Goal: Transaction & Acquisition: Purchase product/service

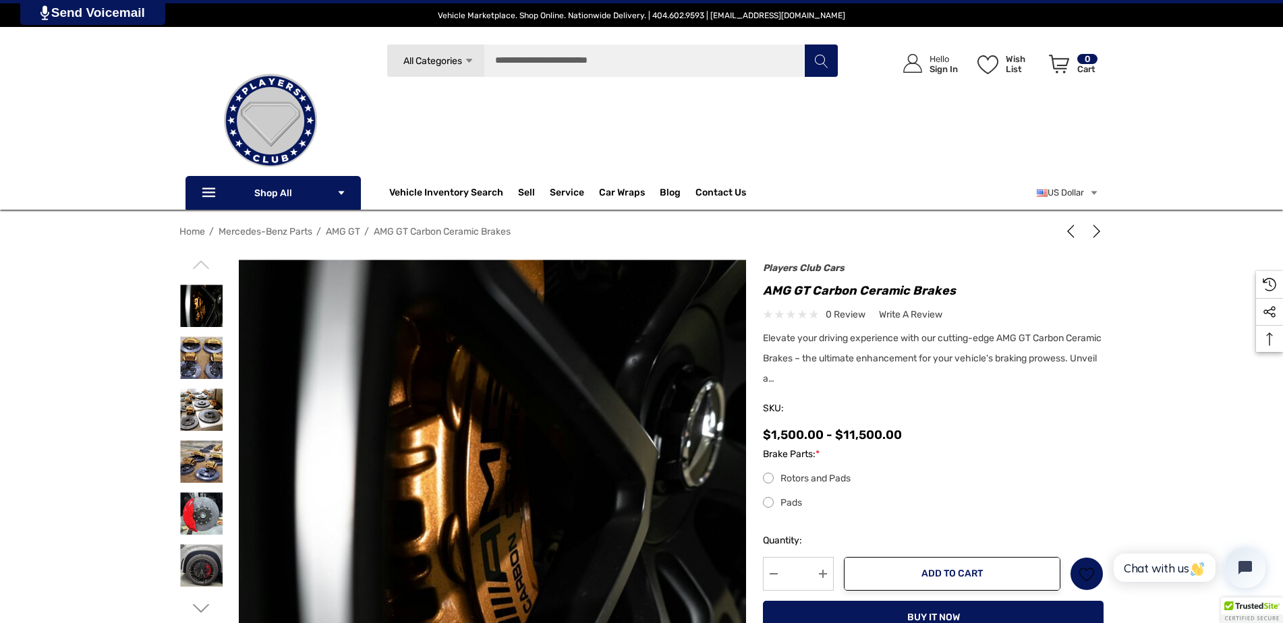
click at [768, 476] on label "Rotors and Pads" at bounding box center [933, 479] width 341 height 16
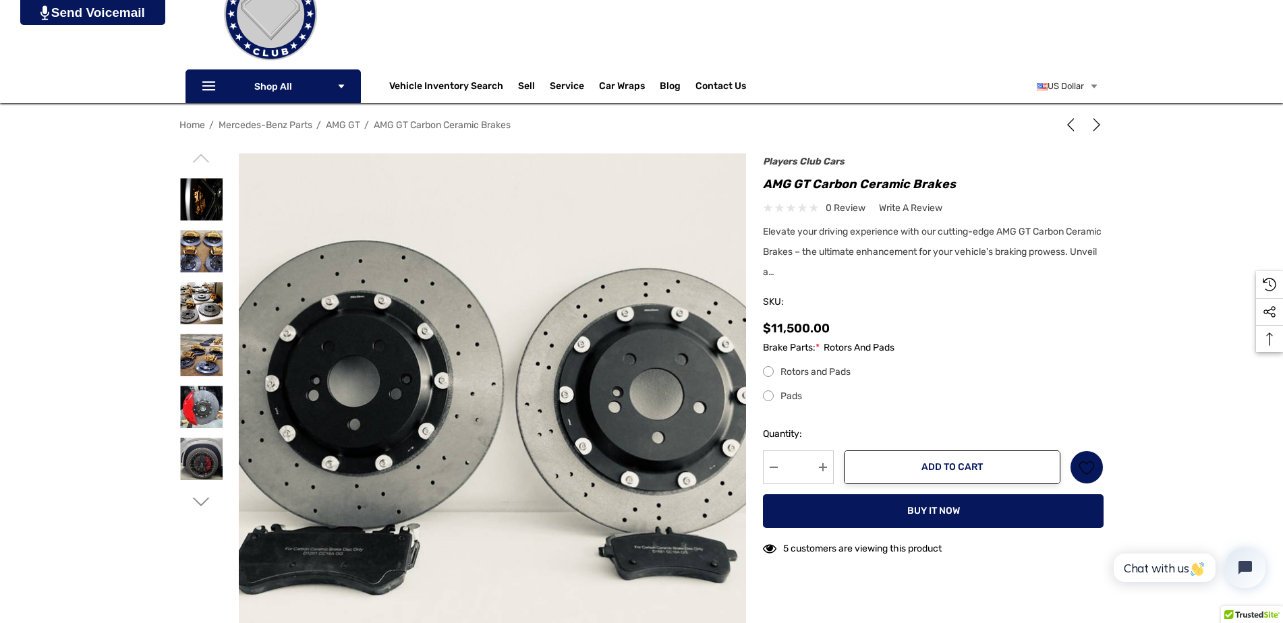
scroll to position [152, 0]
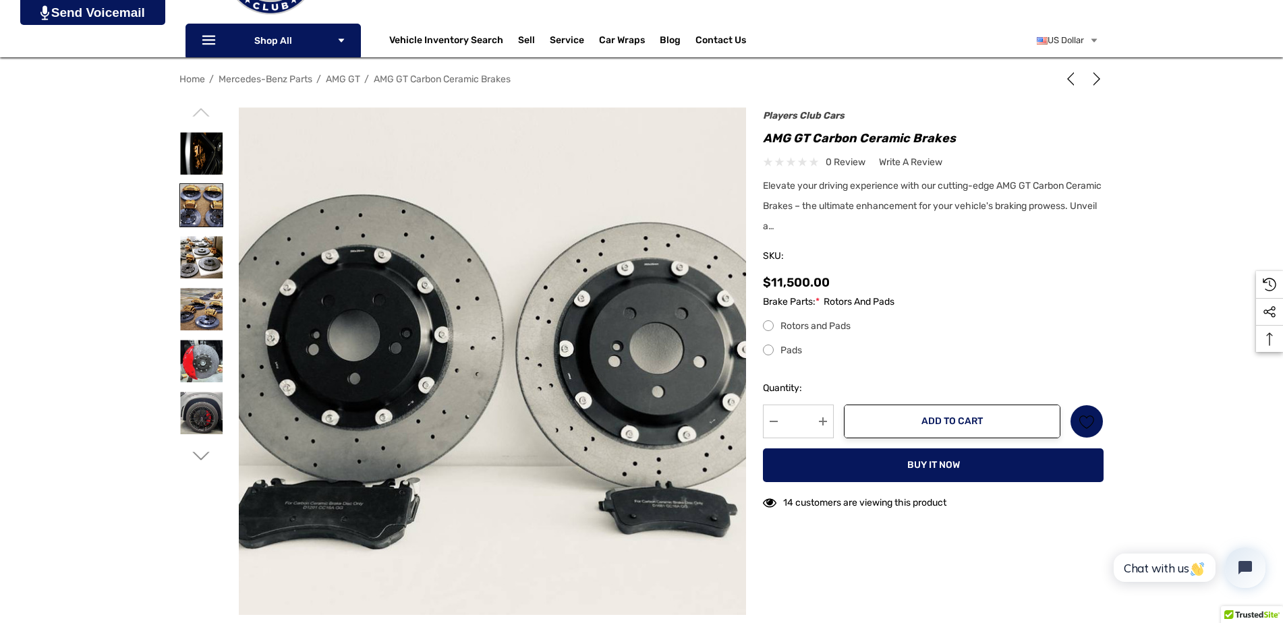
click at [190, 201] on img at bounding box center [201, 205] width 43 height 43
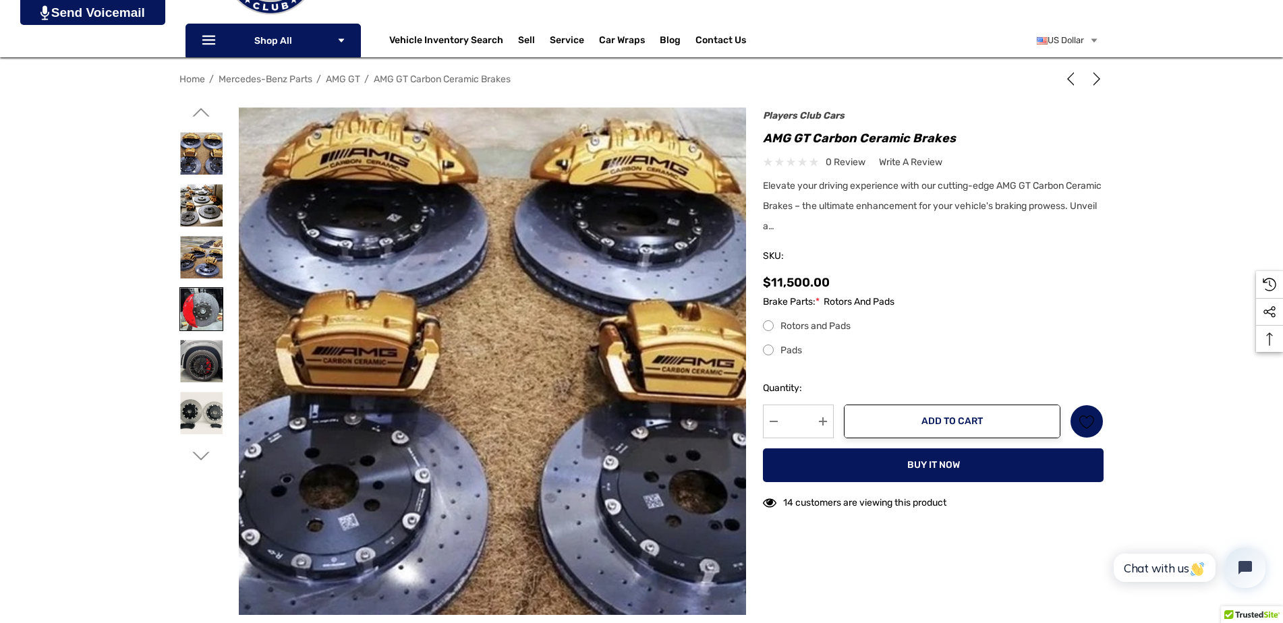
click at [200, 302] on img at bounding box center [201, 309] width 43 height 43
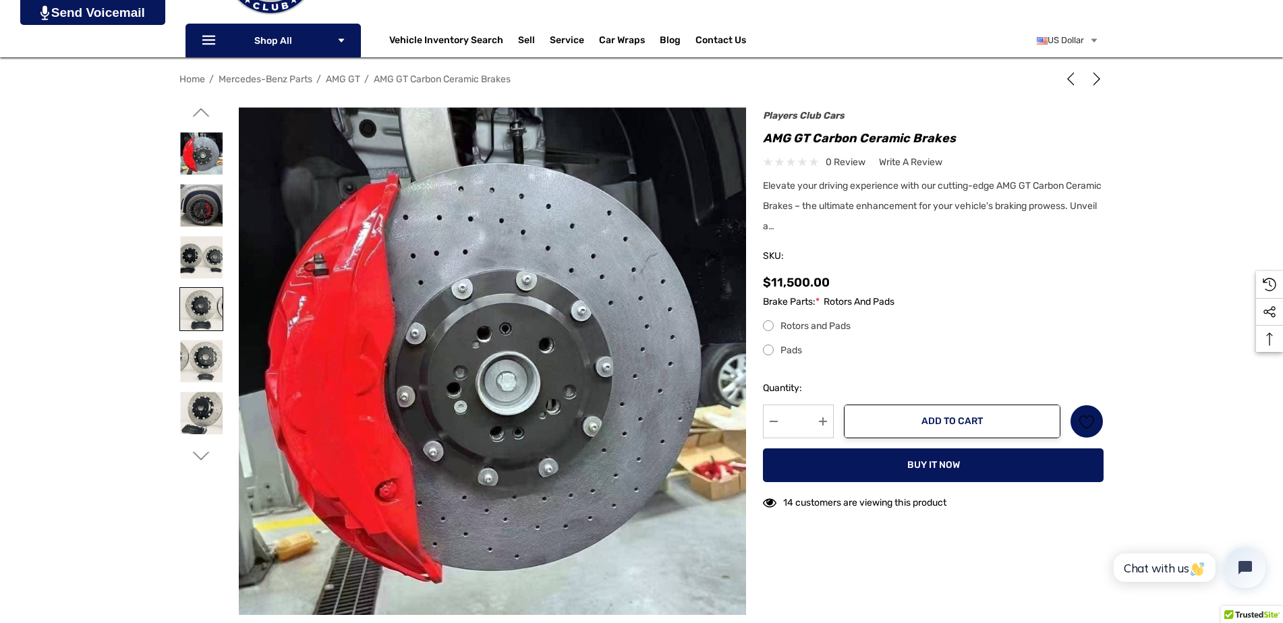
click at [200, 304] on img at bounding box center [201, 309] width 43 height 43
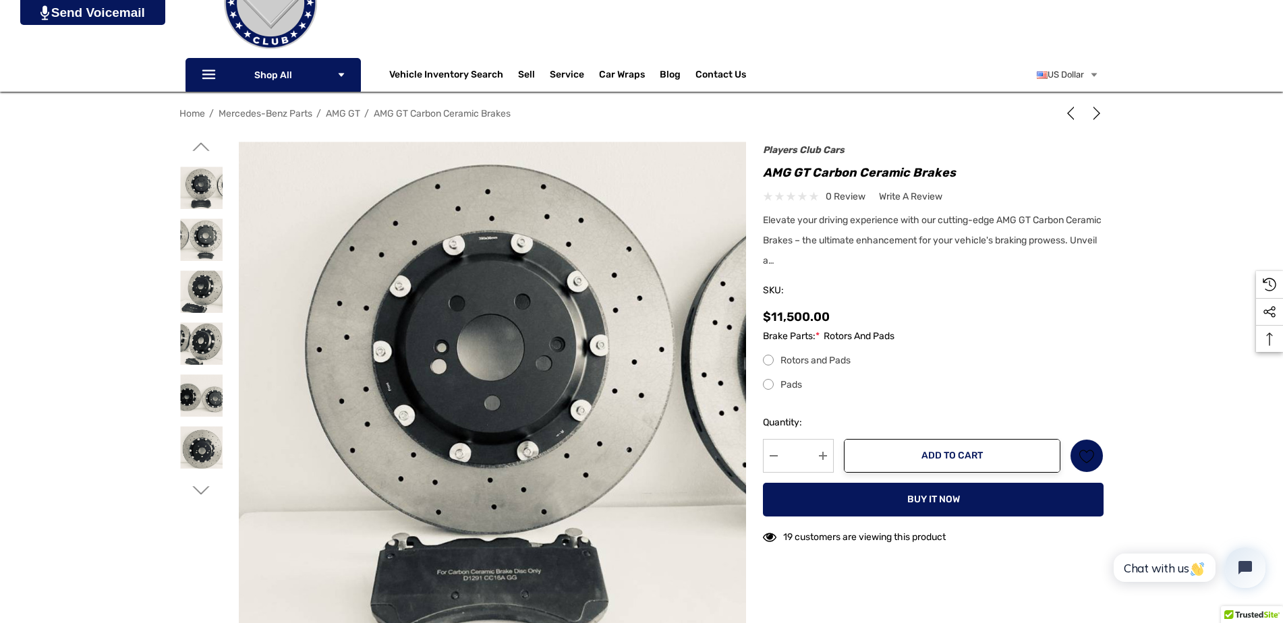
scroll to position [0, 0]
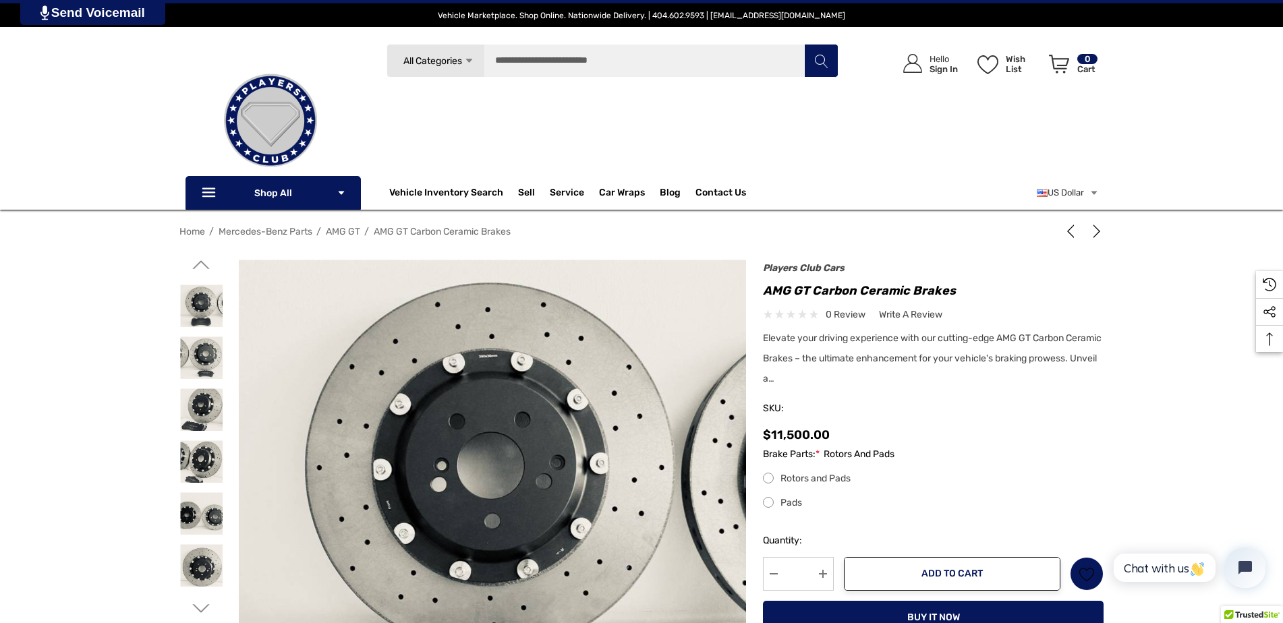
click at [255, 235] on span "Mercedes-Benz Parts" at bounding box center [266, 231] width 94 height 11
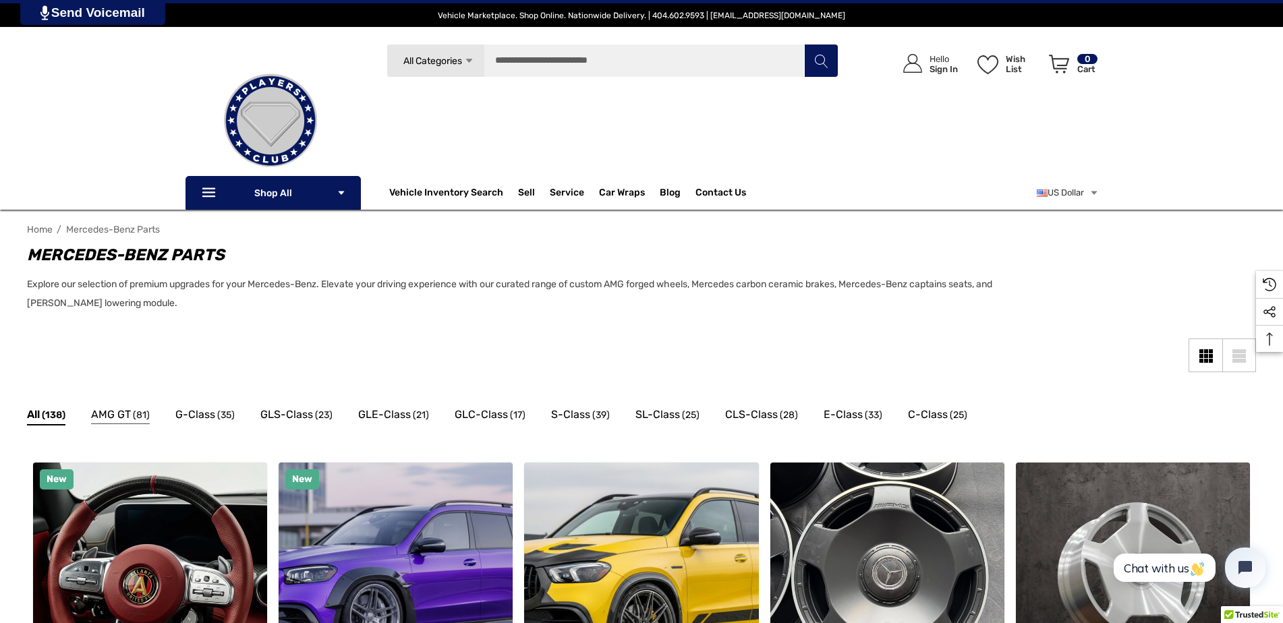
click at [123, 412] on span "AMG GT" at bounding box center [111, 415] width 40 height 18
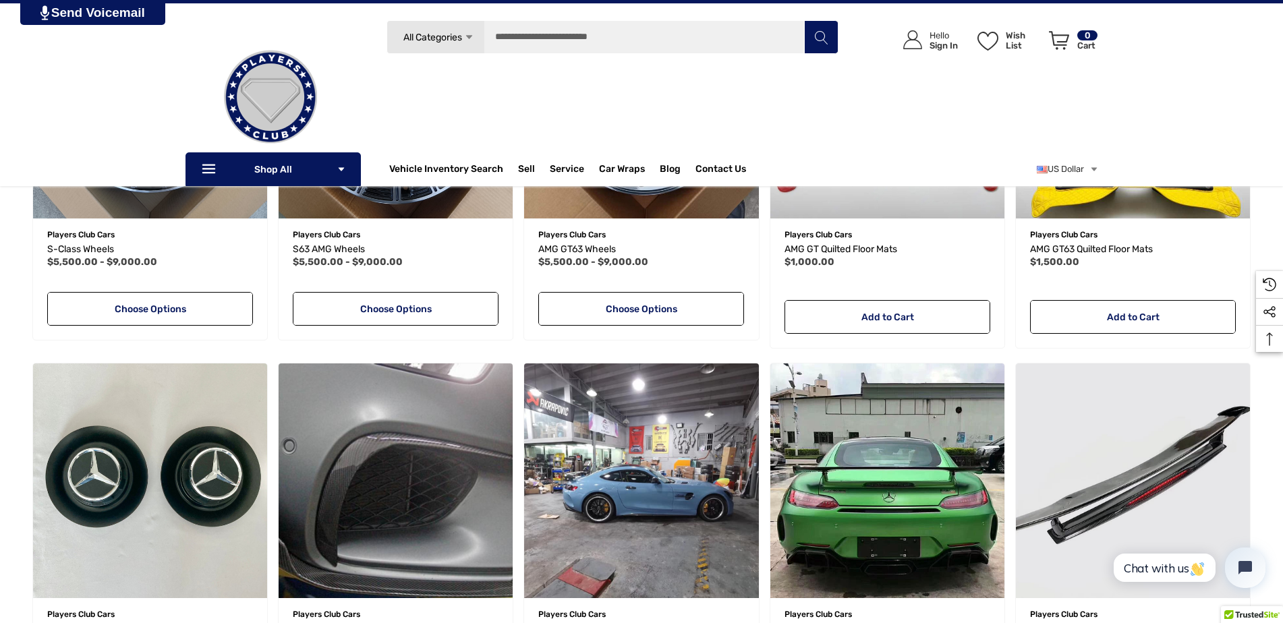
scroll to position [752, 0]
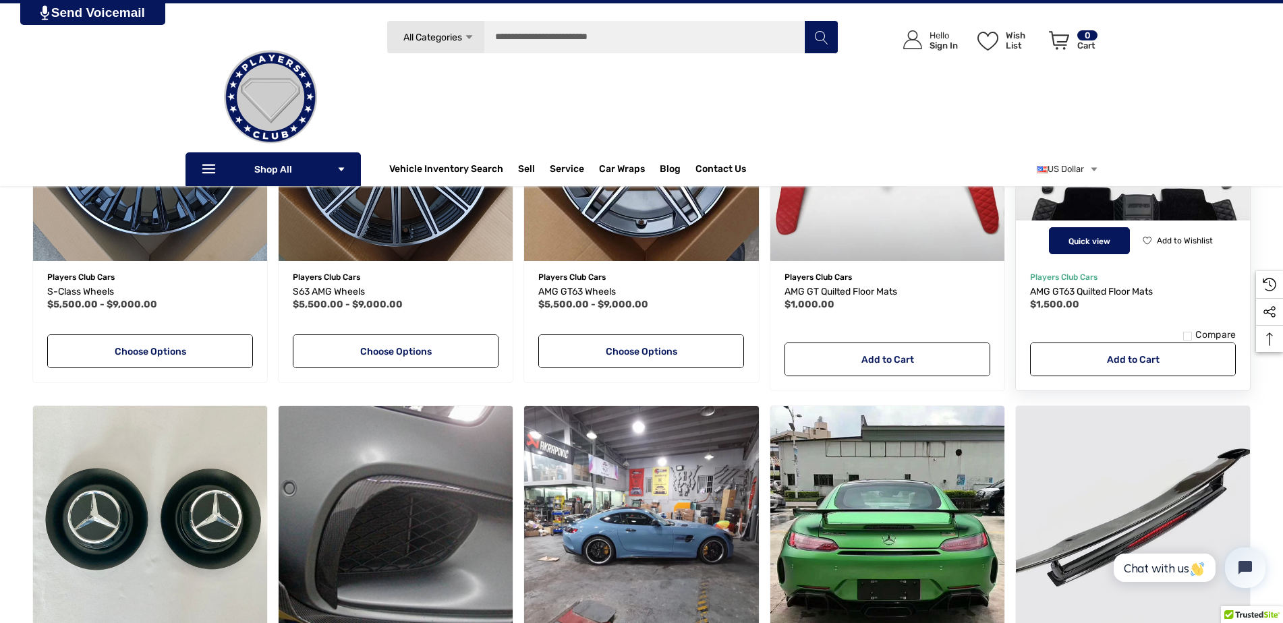
click at [1123, 228] on button "Quick view" at bounding box center [1089, 240] width 81 height 27
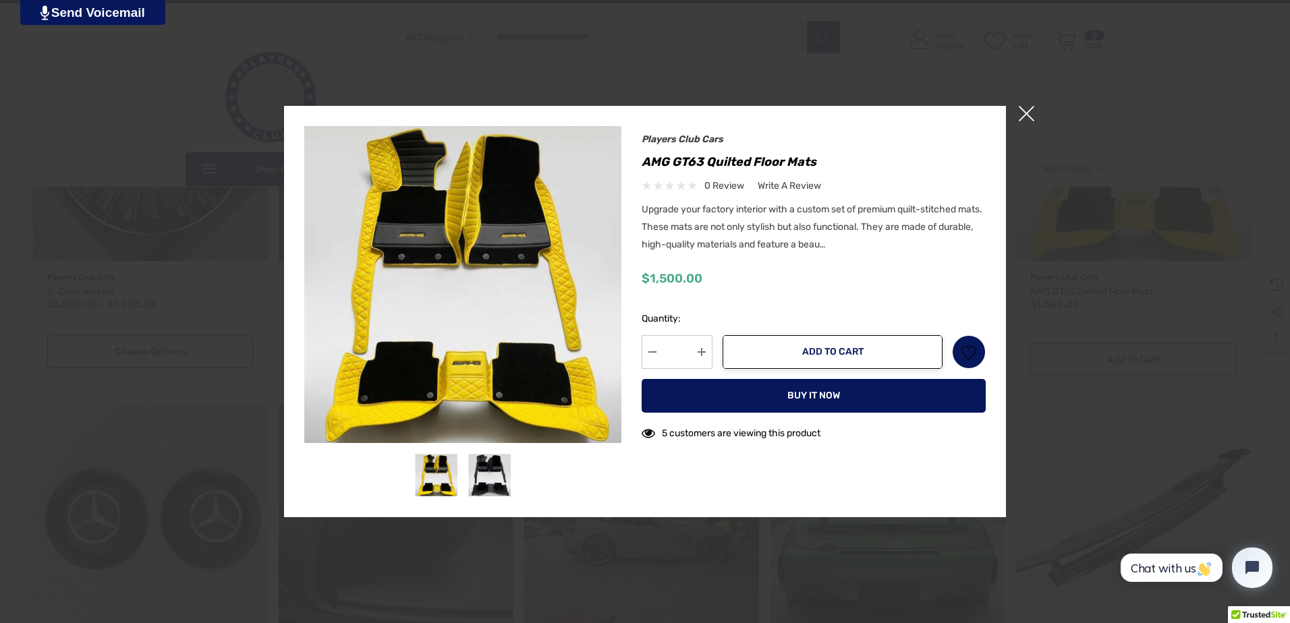
click at [1021, 115] on span "×" at bounding box center [1027, 114] width 16 height 16
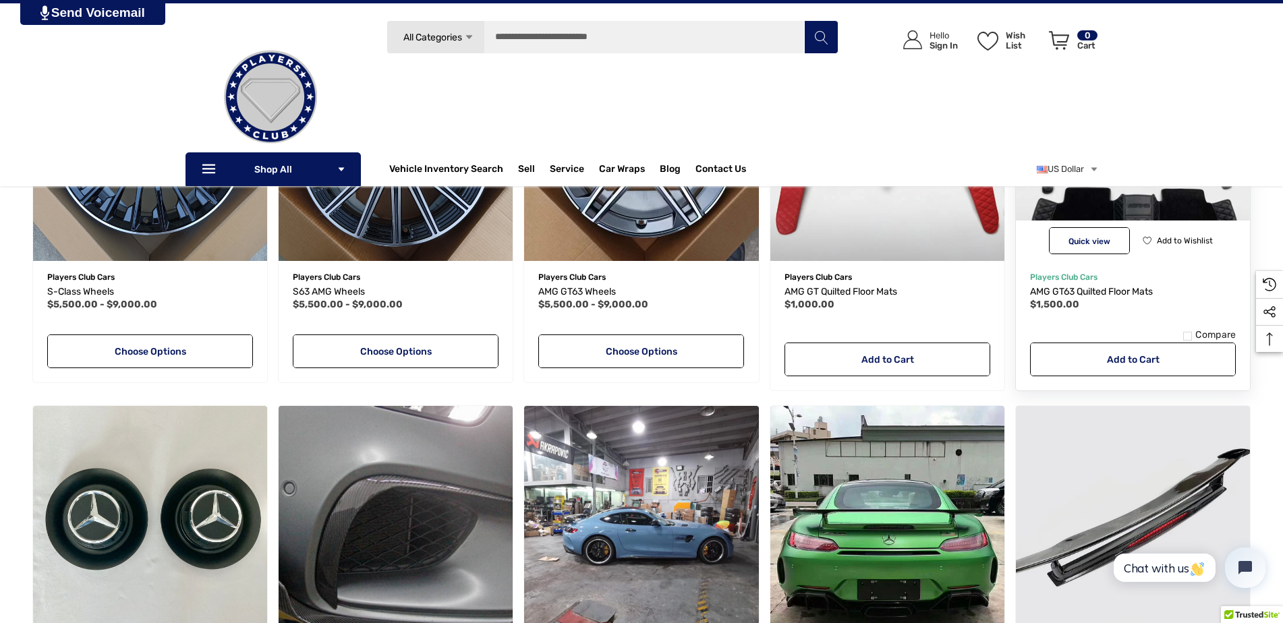
click at [1175, 207] on img "AMG GT63 Quilted Floor Mats,$1,500.00\a" at bounding box center [1134, 145] width 258 height 258
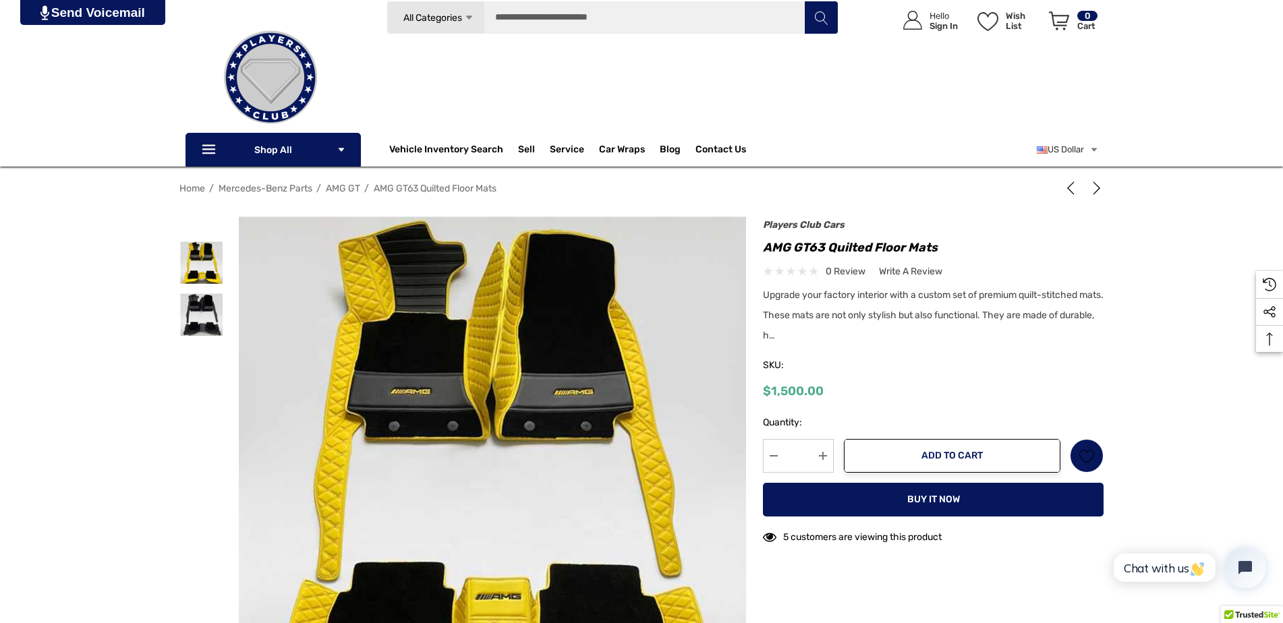
scroll to position [67, 0]
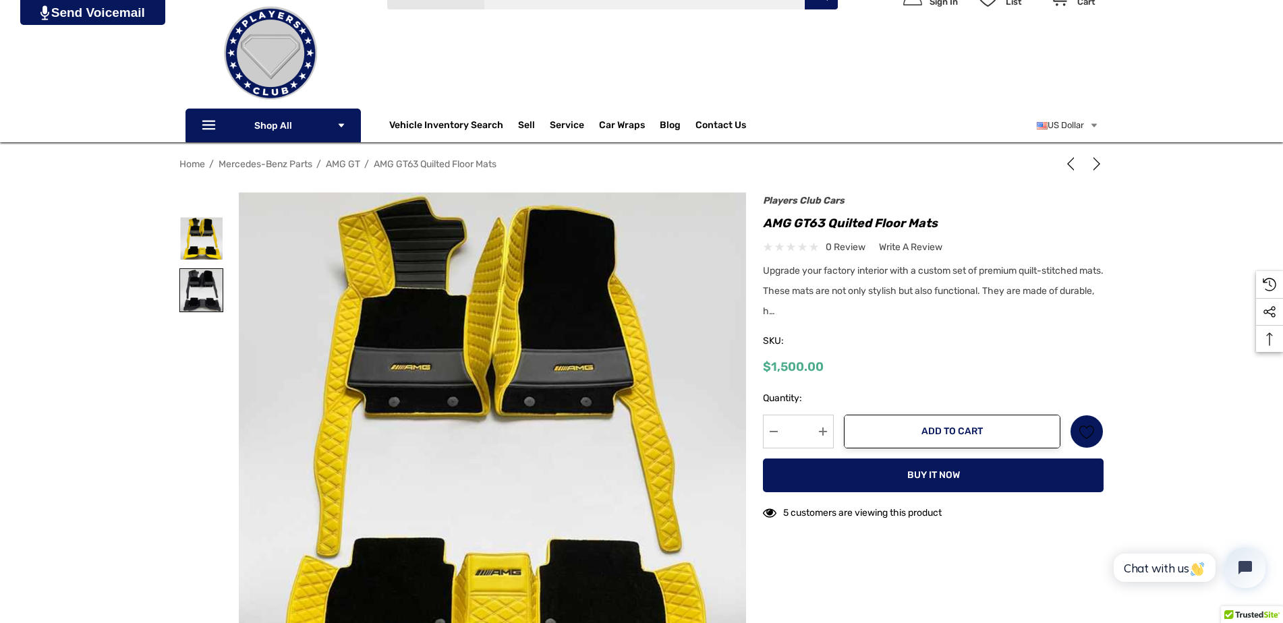
click at [208, 285] on img at bounding box center [201, 290] width 43 height 43
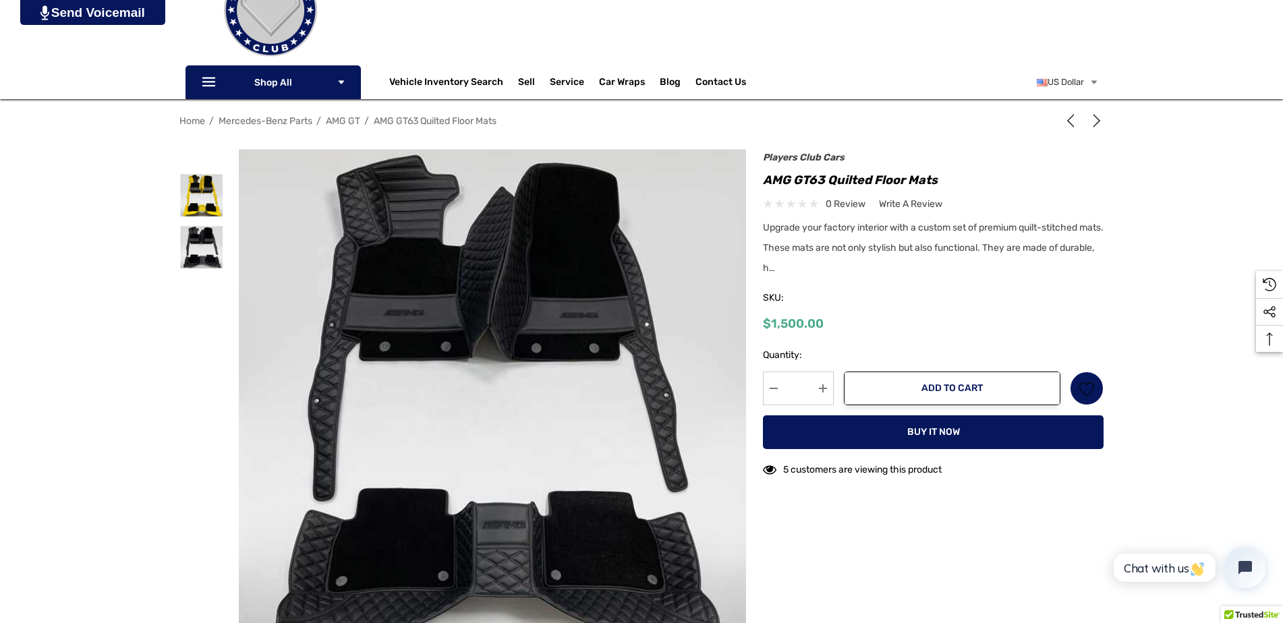
scroll to position [135, 0]
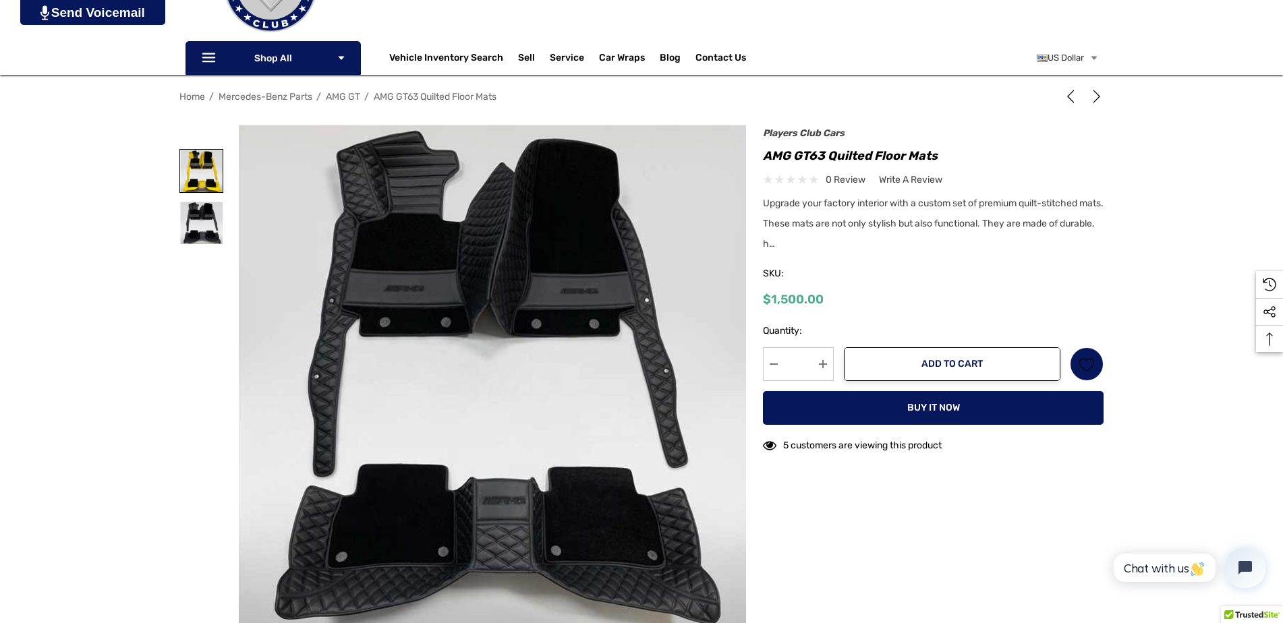
click at [202, 171] on img at bounding box center [201, 171] width 43 height 43
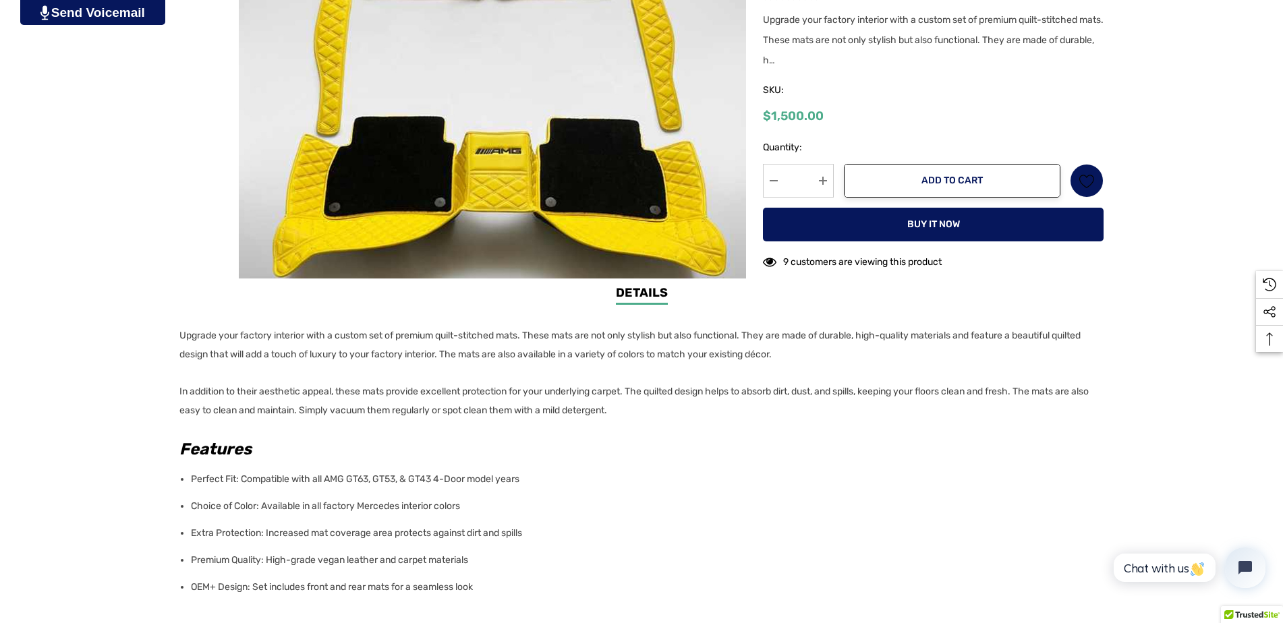
scroll to position [505, 0]
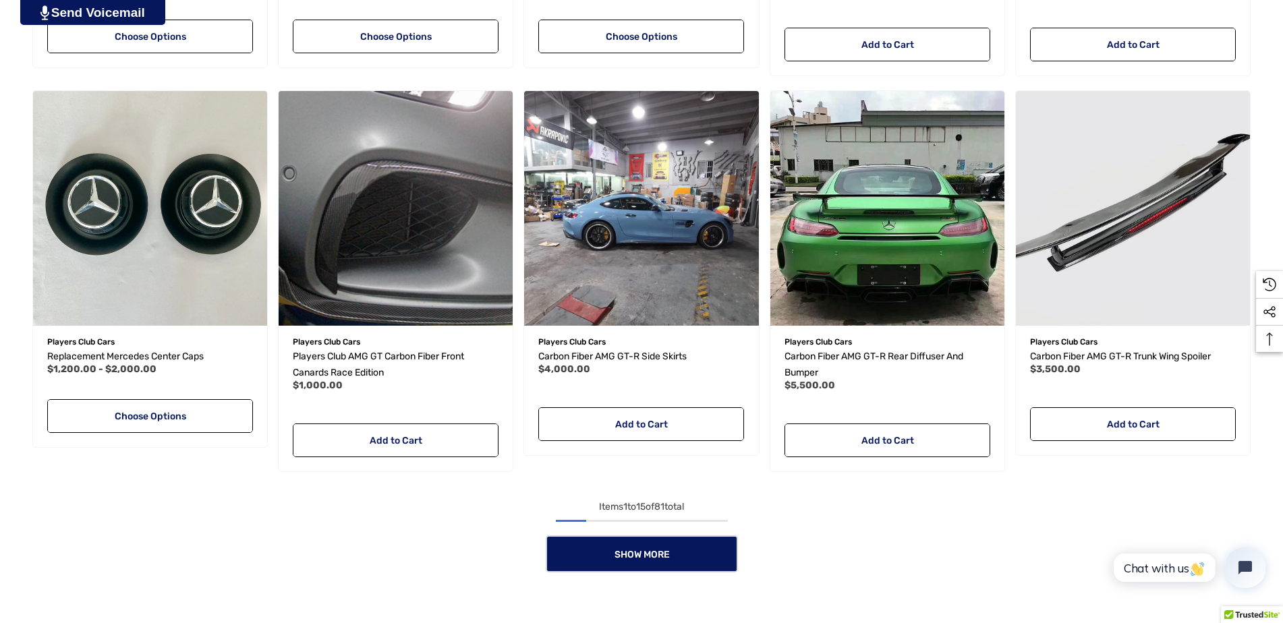
scroll to position [1090, 0]
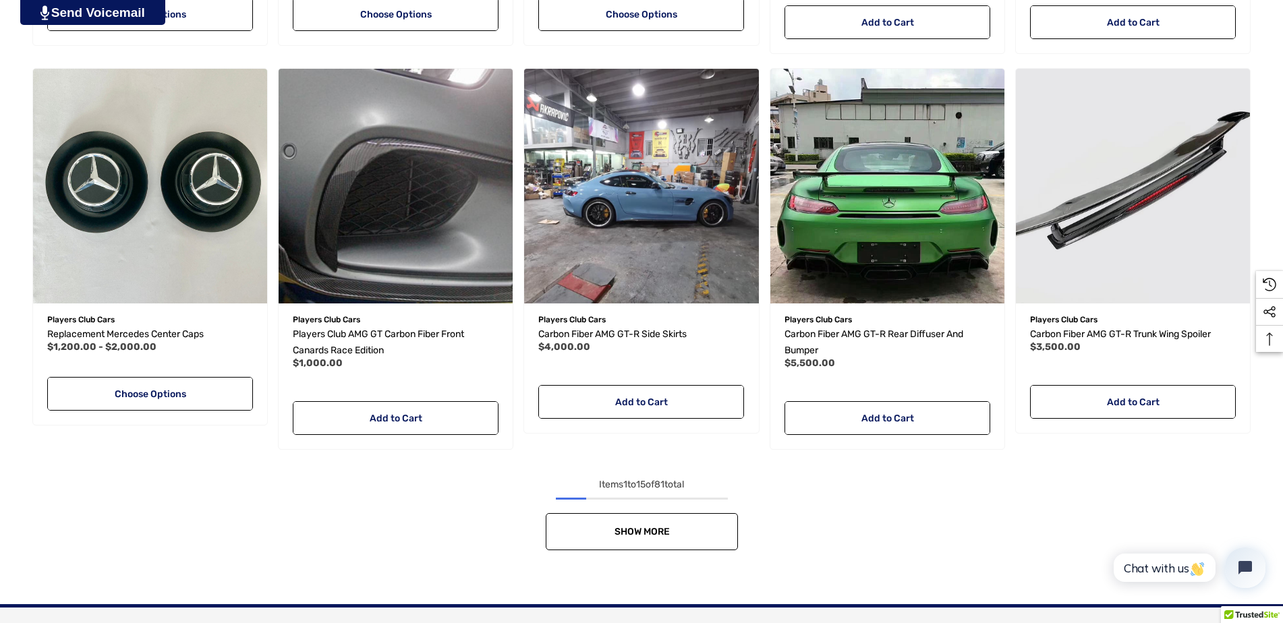
click at [648, 526] on link "Show More" at bounding box center [642, 531] width 192 height 37
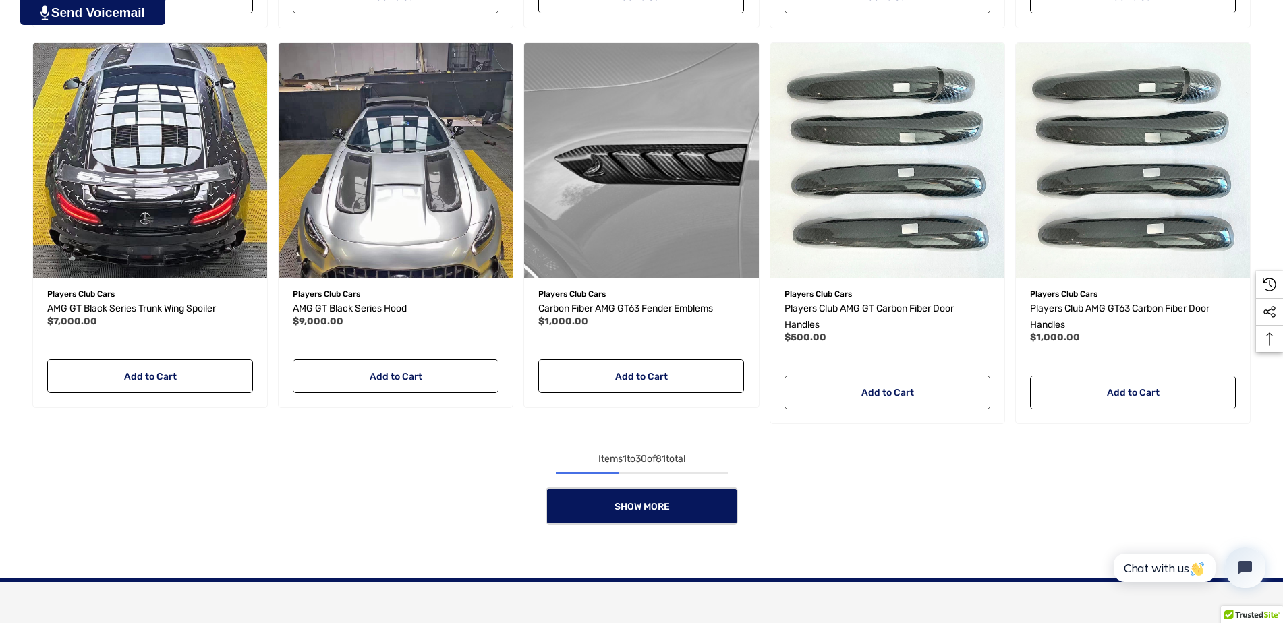
scroll to position [2304, 0]
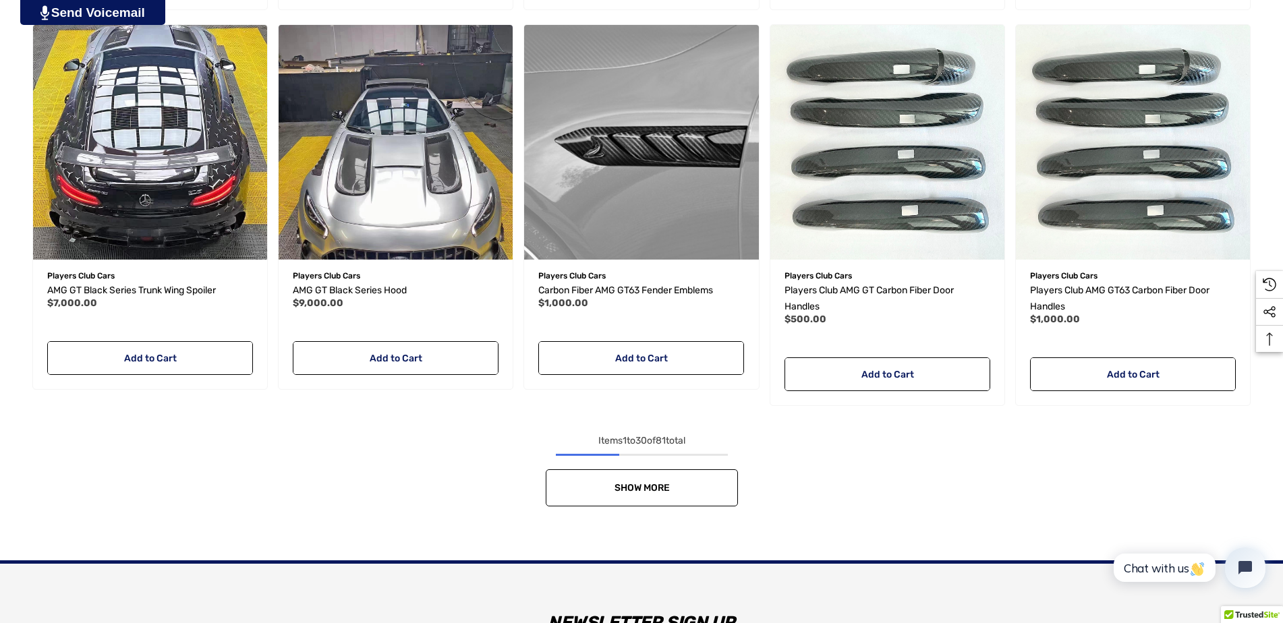
click at [652, 495] on link "Show More" at bounding box center [642, 488] width 192 height 37
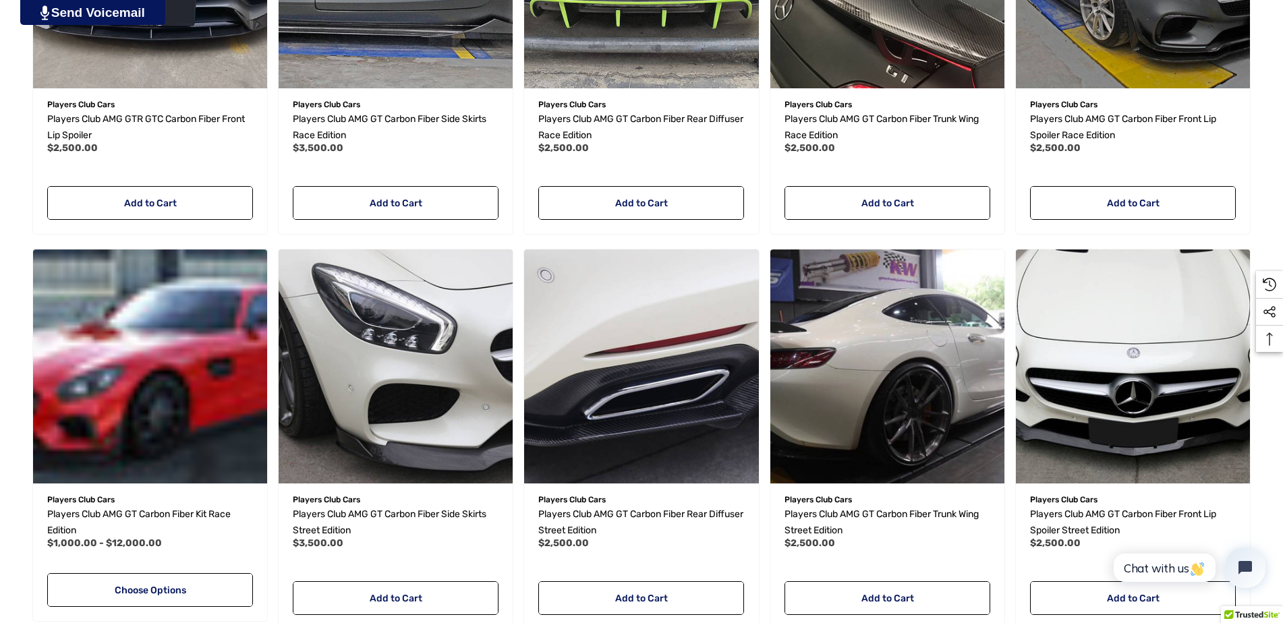
scroll to position [3576, 0]
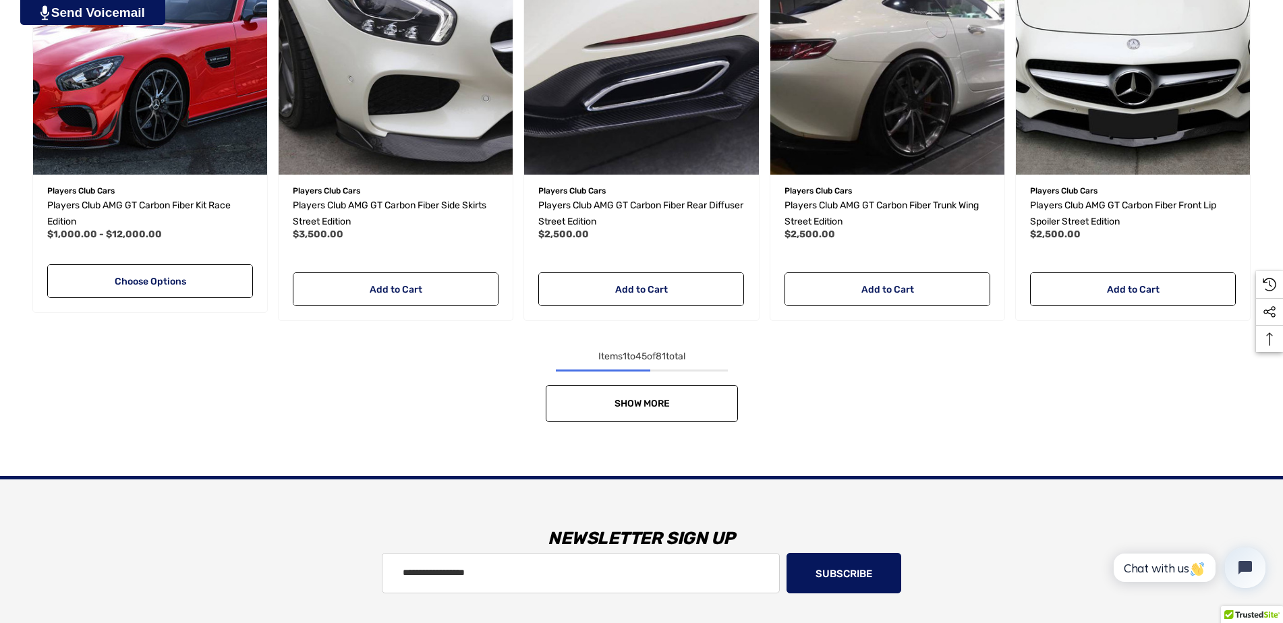
click at [648, 405] on span "Show More" at bounding box center [641, 403] width 55 height 11
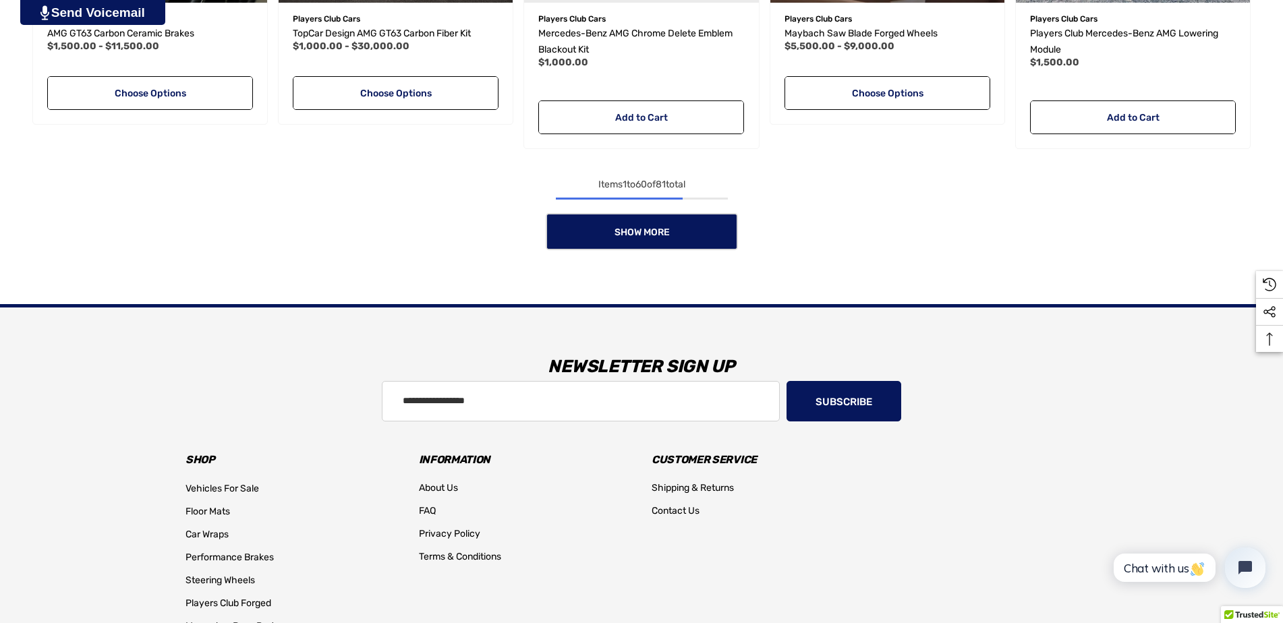
scroll to position [4925, 0]
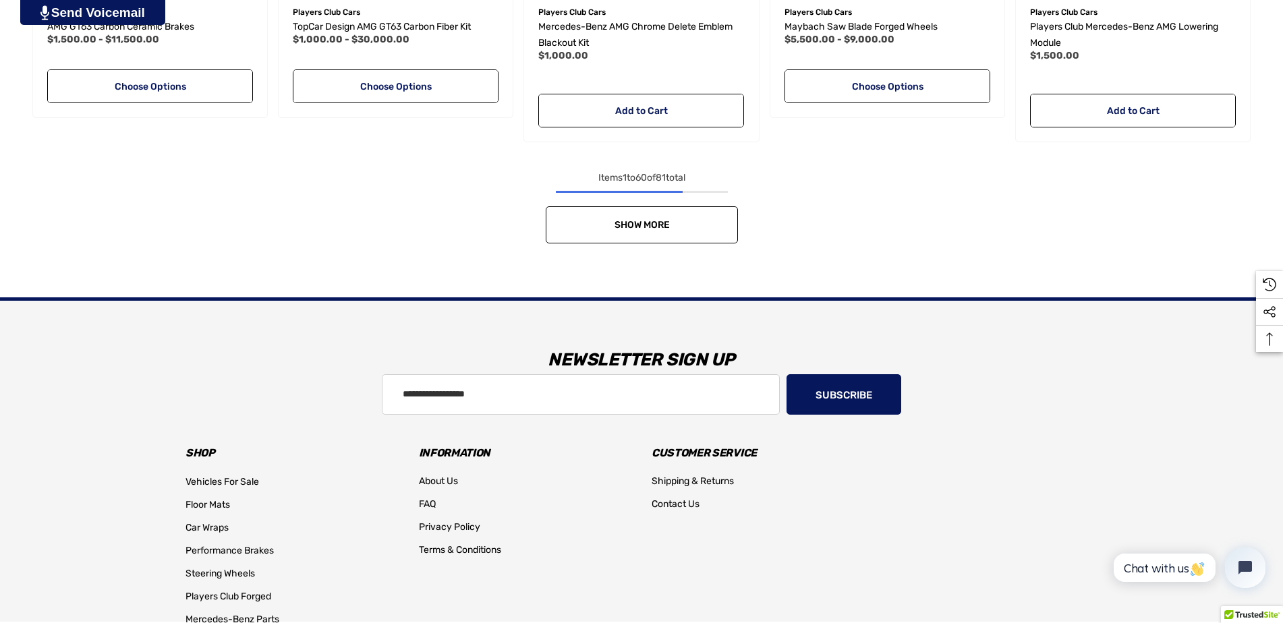
click at [664, 231] on link "Show More" at bounding box center [642, 224] width 192 height 37
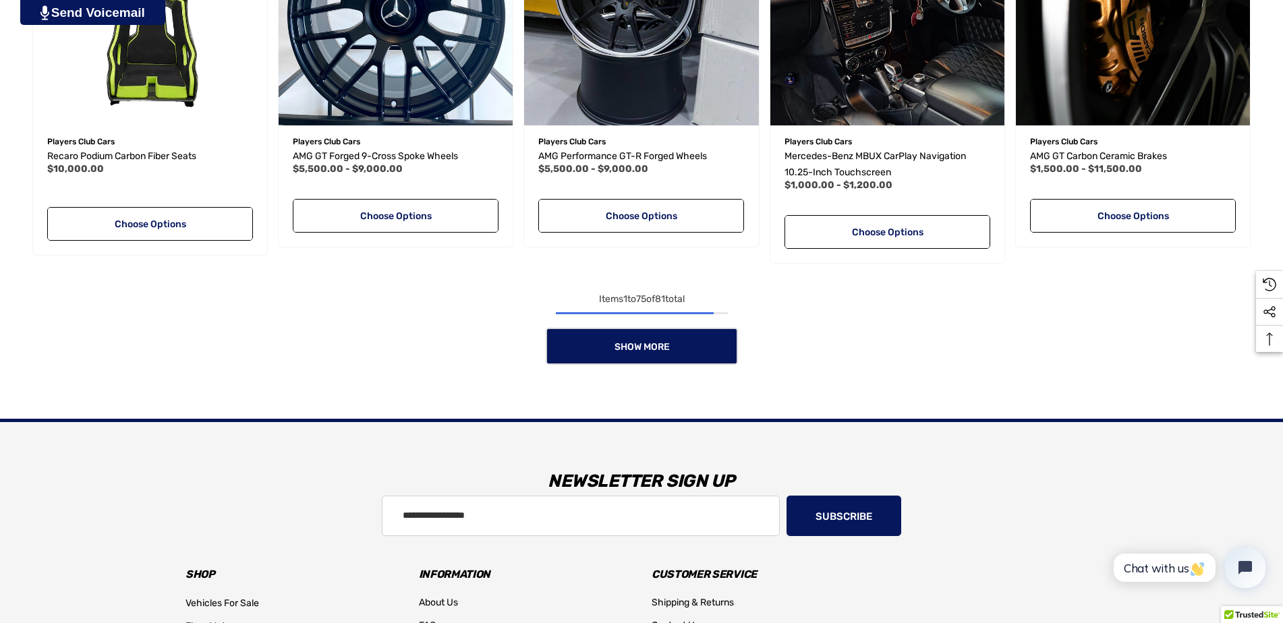
scroll to position [6005, 0]
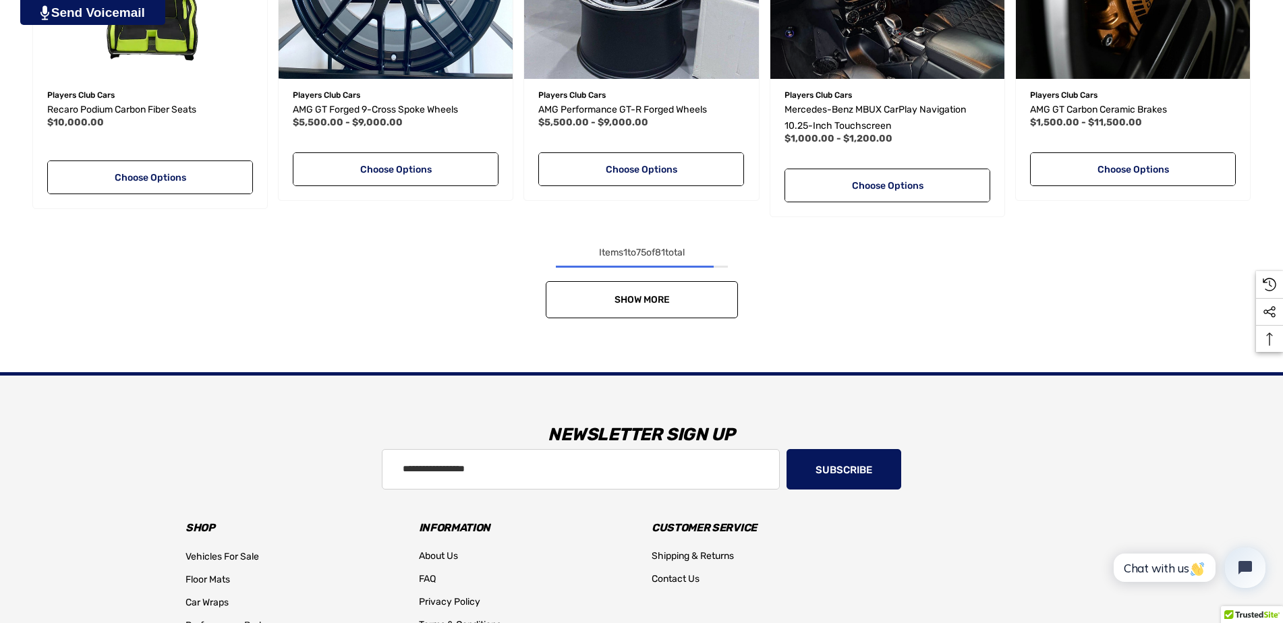
click at [623, 299] on span "Show More" at bounding box center [641, 299] width 55 height 11
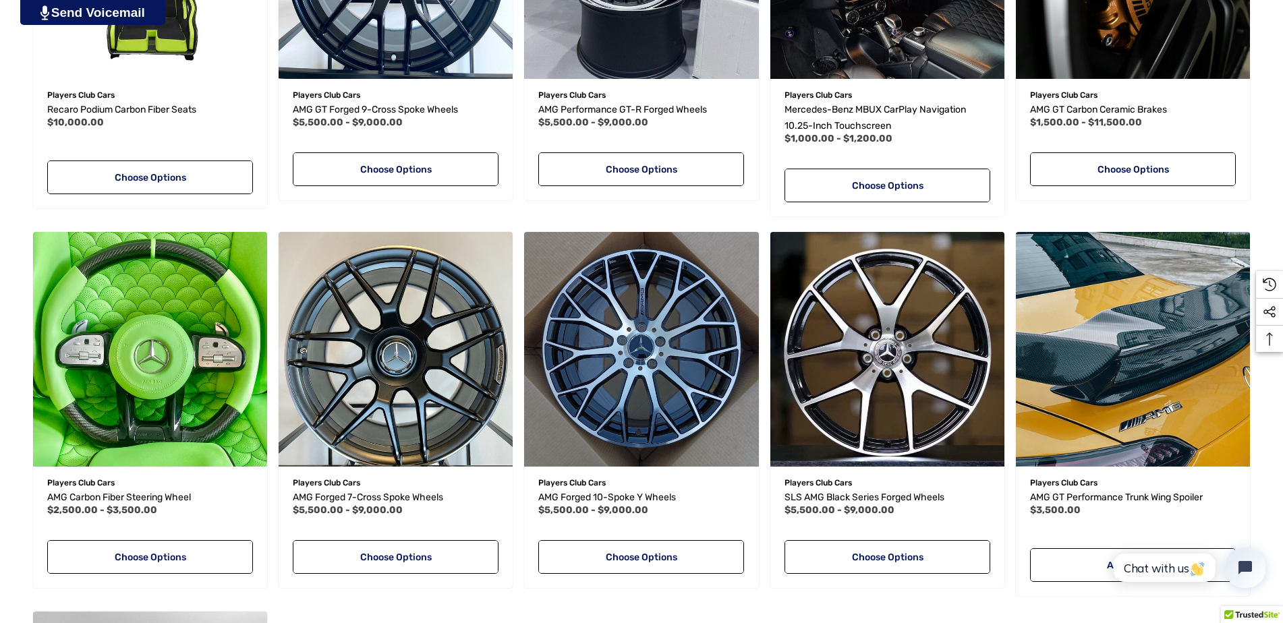
scroll to position [6342, 0]
